Goal: Information Seeking & Learning: Learn about a topic

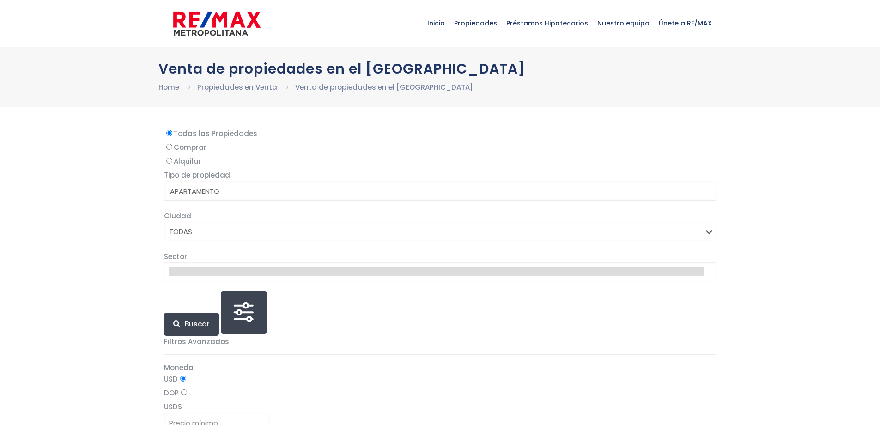
select select
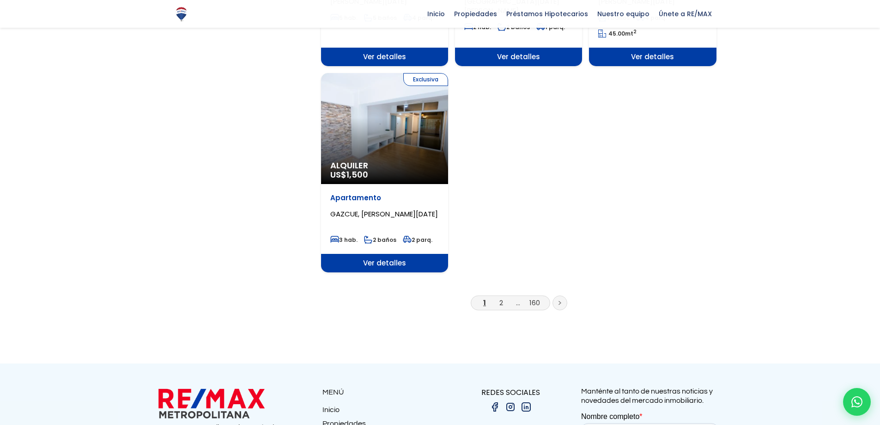
scroll to position [1247, 0]
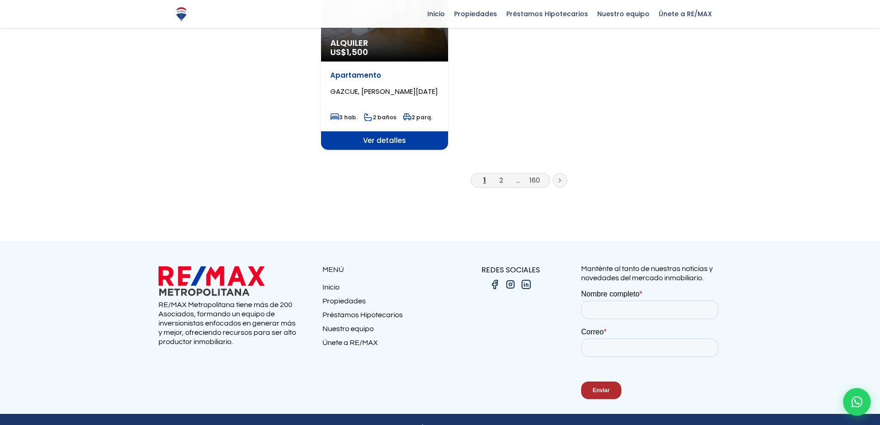
click at [498, 174] on li "2" at bounding box center [501, 180] width 15 height 12
click at [501, 175] on link "2" at bounding box center [501, 180] width 4 height 10
click at [502, 175] on link "2" at bounding box center [501, 180] width 4 height 10
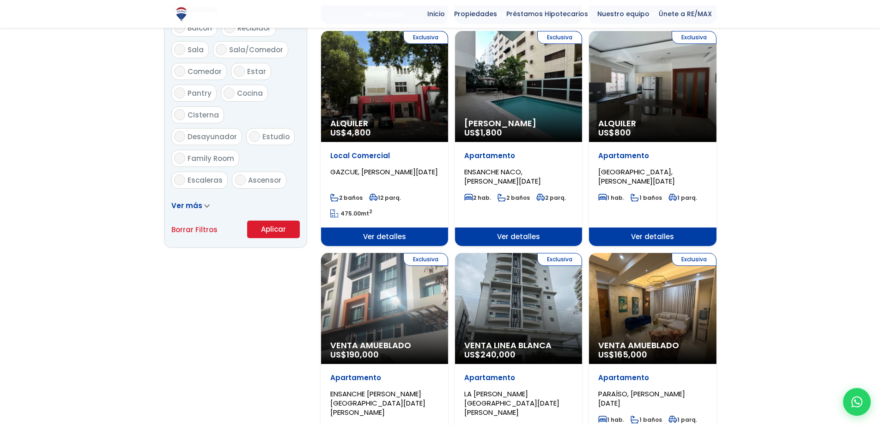
scroll to position [487, 0]
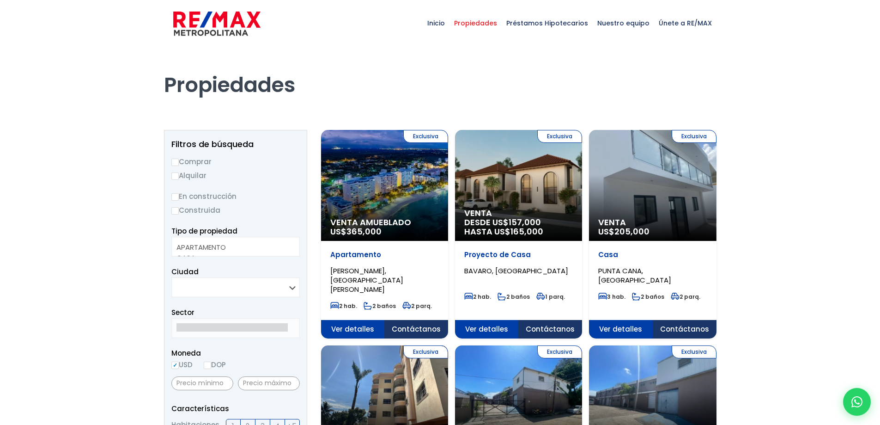
select select
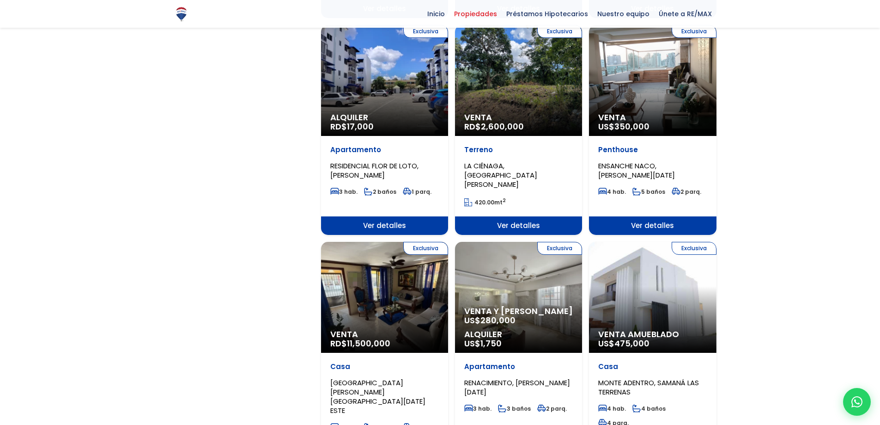
scroll to position [924, 0]
